Goal: Find specific page/section: Find specific page/section

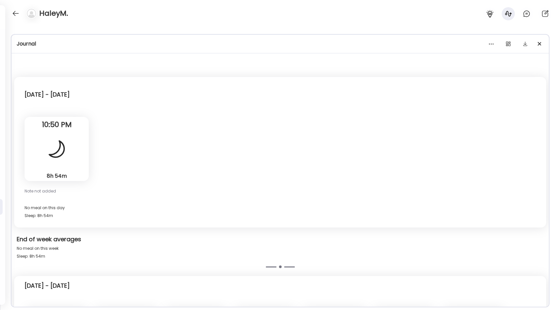
scroll to position [4054, 0]
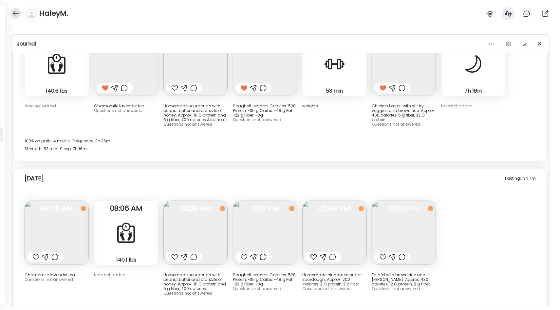
click at [18, 16] on div at bounding box center [15, 13] width 10 height 10
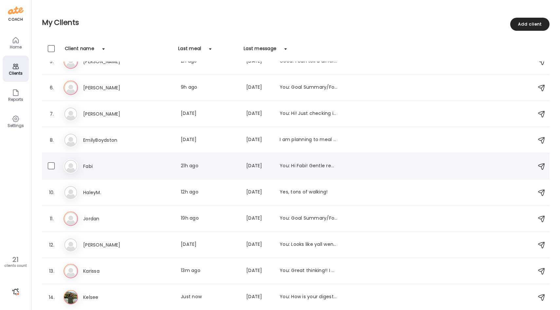
click at [105, 164] on h3 "Fabi" at bounding box center [112, 167] width 58 height 8
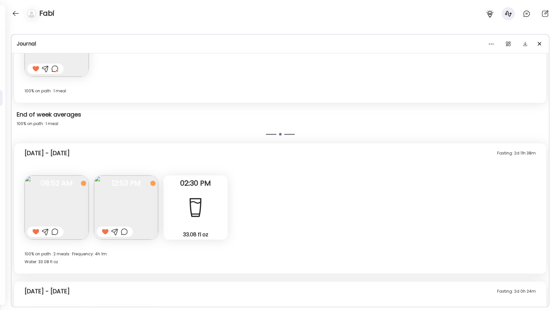
scroll to position [559, 0]
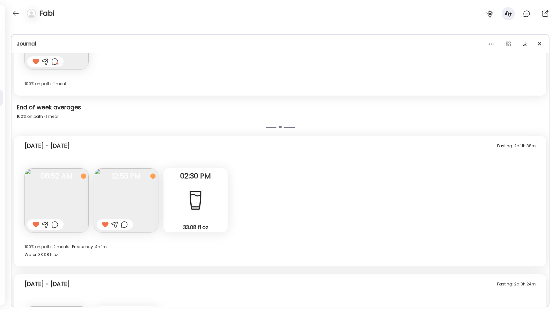
click at [80, 203] on img at bounding box center [57, 200] width 64 height 64
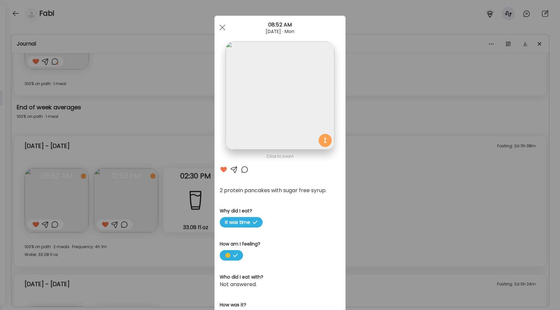
click at [393, 242] on div "Ate Coach Dashboard Wahoo! It’s official Take a moment to set up your Coach Pro…" at bounding box center [280, 155] width 560 height 310
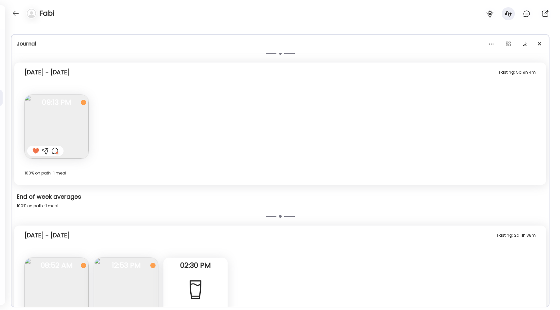
scroll to position [448, 0]
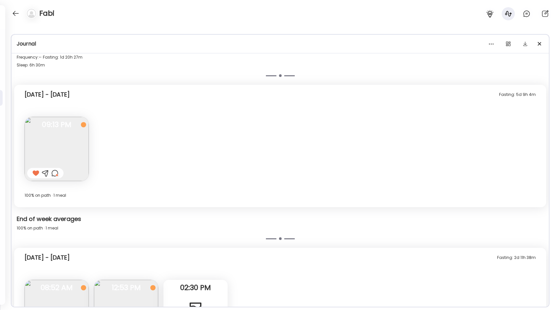
click at [57, 147] on img at bounding box center [57, 149] width 64 height 64
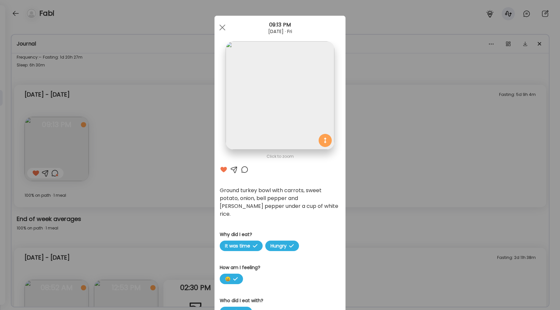
click at [184, 182] on div "Ate Coach Dashboard Wahoo! It’s official Take a moment to set up your Coach Pro…" at bounding box center [280, 155] width 560 height 310
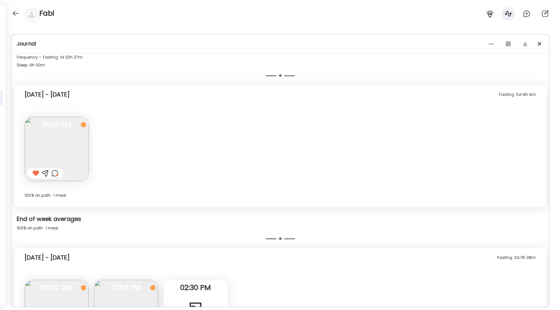
click at [55, 174] on div at bounding box center [54, 173] width 7 height 8
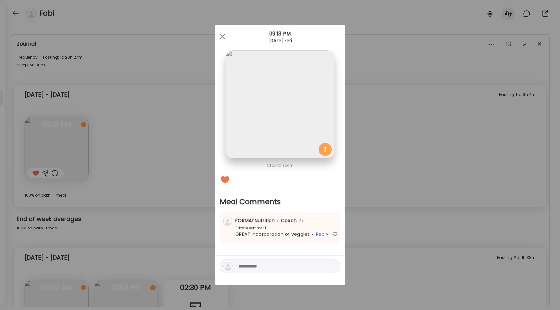
click at [178, 173] on div "Ate Coach Dashboard Wahoo! It’s official Take a moment to set up your Coach Pro…" at bounding box center [280, 155] width 560 height 310
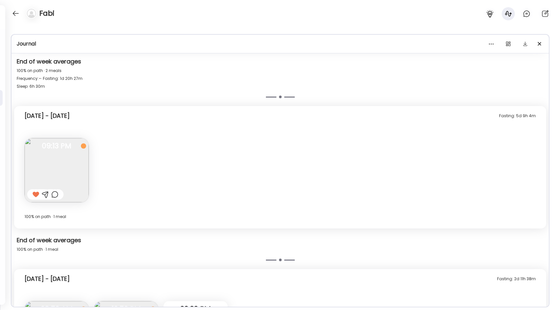
scroll to position [471, 0]
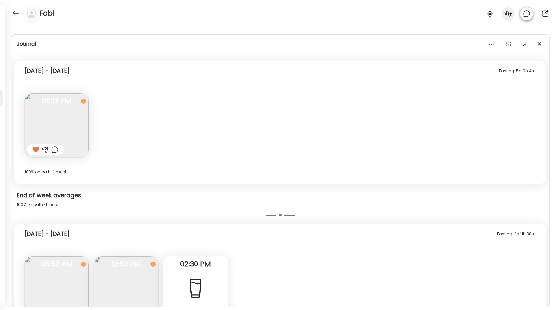
click at [530, 12] on icon at bounding box center [527, 14] width 8 height 8
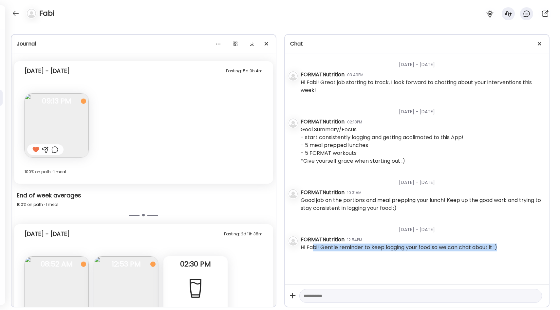
drag, startPoint x: 312, startPoint y: 248, endPoint x: 462, endPoint y: 254, distance: 149.9
click at [462, 254] on div "[DATE] - [DATE] FORMATNutrition 03:49PM Hi Fabi! Great job starting to track, I…" at bounding box center [417, 168] width 265 height 231
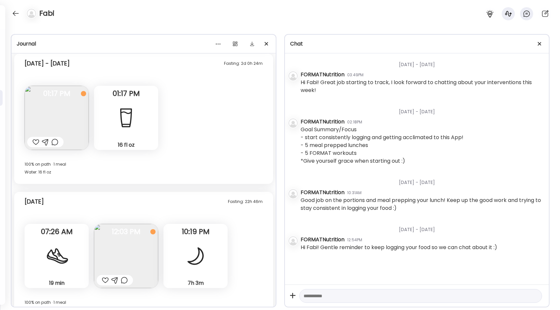
scroll to position [798, 0]
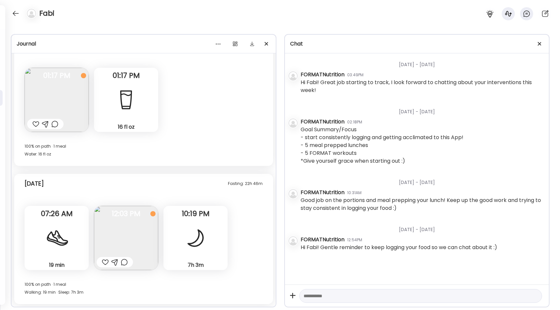
click at [121, 235] on img at bounding box center [126, 238] width 64 height 64
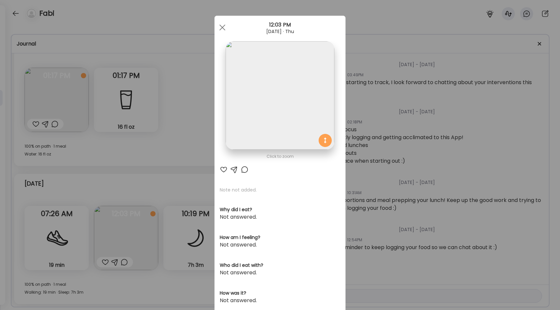
click at [195, 159] on div "Ate Coach Dashboard Wahoo! It’s official Take a moment to set up your Coach Pro…" at bounding box center [280, 155] width 560 height 310
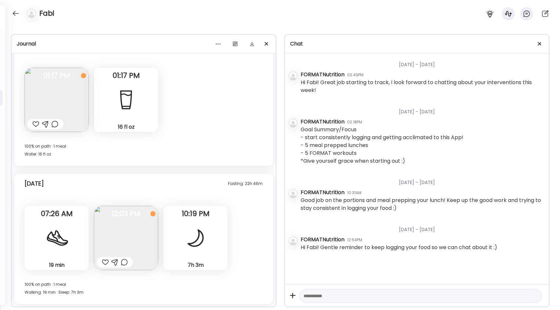
click at [51, 241] on div at bounding box center [57, 238] width 24 height 24
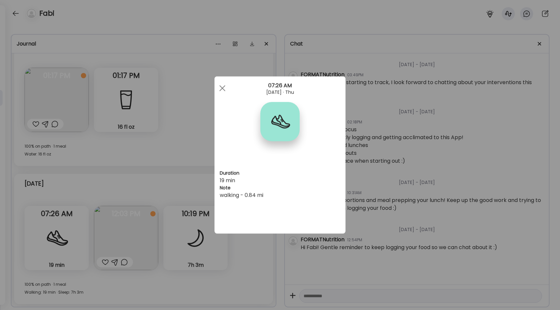
click at [192, 178] on div "Ate Coach Dashboard Wahoo! It’s official Take a moment to set up your Coach Pro…" at bounding box center [280, 155] width 560 height 310
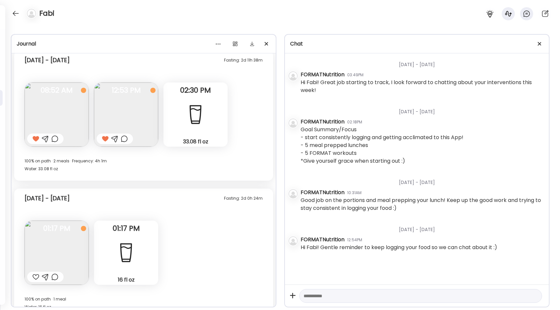
scroll to position [639, 0]
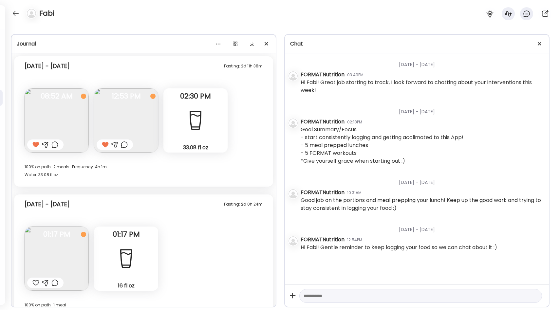
click at [132, 118] on img at bounding box center [126, 120] width 64 height 64
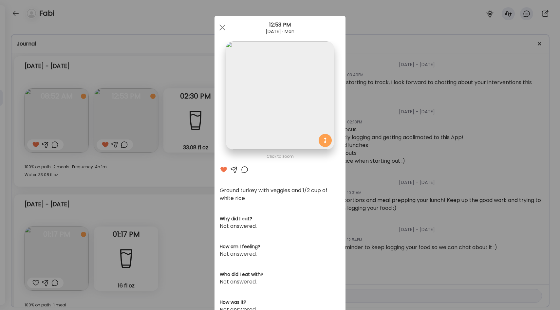
click at [84, 228] on div "Ate Coach Dashboard Wahoo! It’s official Take a moment to set up your Coach Pro…" at bounding box center [280, 155] width 560 height 310
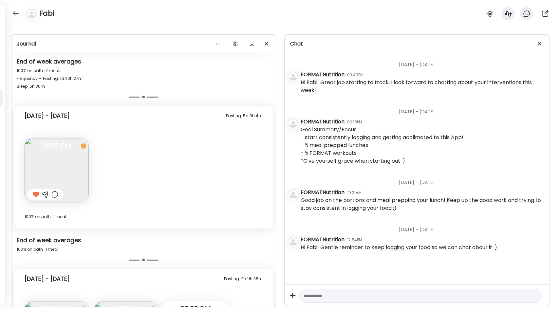
scroll to position [425, 0]
click at [69, 178] on img at bounding box center [57, 172] width 64 height 64
